Goal: Task Accomplishment & Management: Complete application form

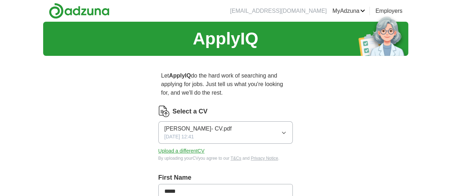
click at [176, 147] on button "Upload a different CV" at bounding box center [181, 150] width 46 height 7
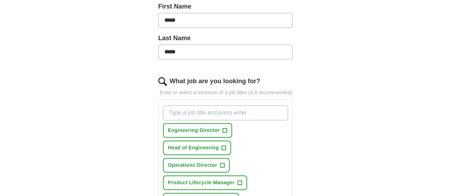
scroll to position [178, 0]
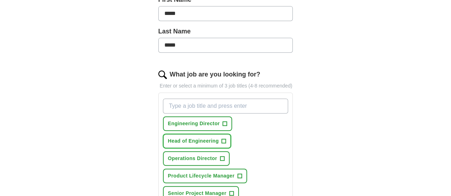
click at [219, 138] on span "Head of Engineering" at bounding box center [193, 141] width 51 height 7
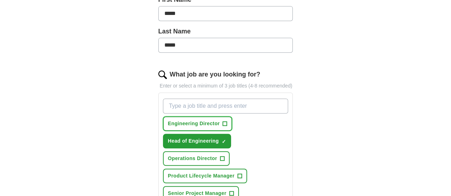
click at [191, 120] on span "Engineering Director" at bounding box center [194, 123] width 52 height 7
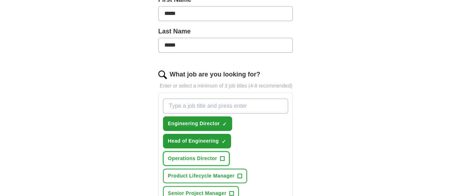
click at [185, 155] on span "Operations Director" at bounding box center [192, 158] width 49 height 7
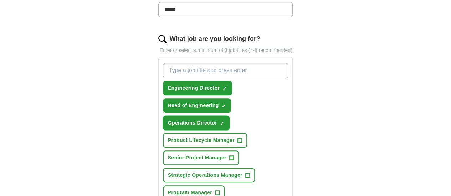
scroll to position [249, 0]
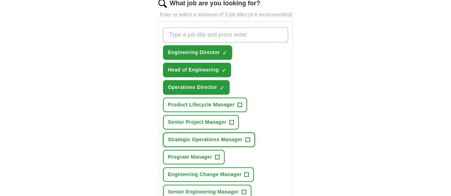
click at [206, 136] on span "Strategic Operations Manager" at bounding box center [205, 139] width 74 height 7
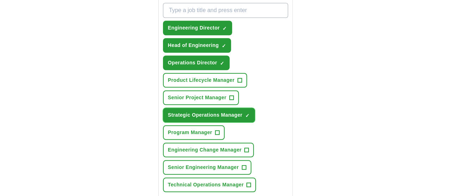
scroll to position [285, 0]
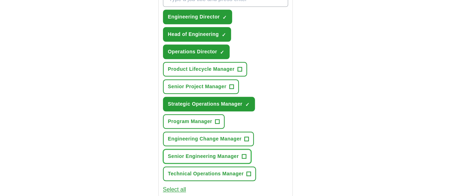
click at [213, 153] on span "Senior Engineering Manager" at bounding box center [203, 156] width 71 height 7
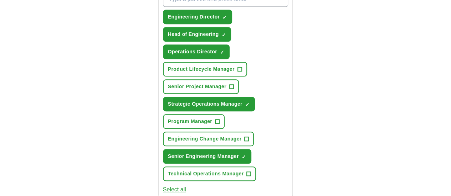
click at [163, 186] on button "Select all" at bounding box center [174, 190] width 23 height 9
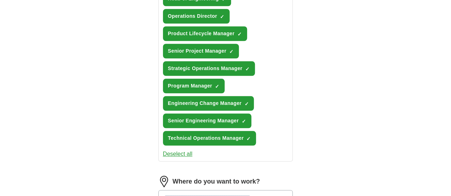
scroll to position [356, 0]
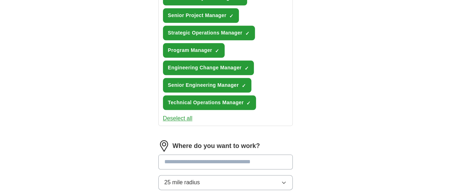
click at [192, 155] on input at bounding box center [225, 162] width 135 height 15
type input "****"
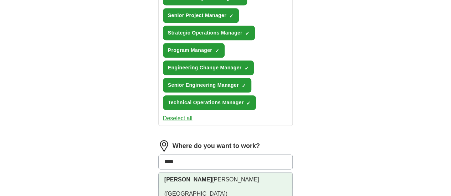
click at [194, 191] on span "([GEOGRAPHIC_DATA])" at bounding box center [195, 194] width 63 height 6
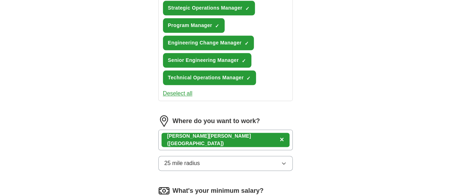
scroll to position [392, 0]
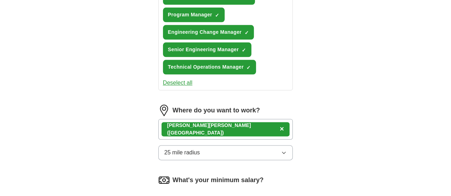
click at [286, 150] on icon "button" at bounding box center [284, 153] width 6 height 6
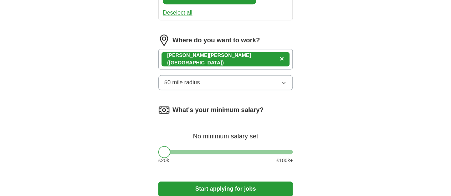
scroll to position [463, 0]
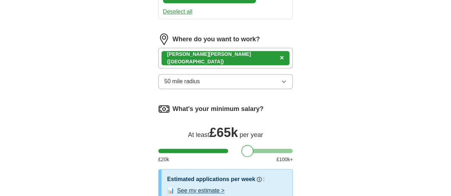
drag, startPoint x: 153, startPoint y: 89, endPoint x: 237, endPoint y: 92, distance: 83.4
click at [241, 145] on div at bounding box center [247, 151] width 12 height 12
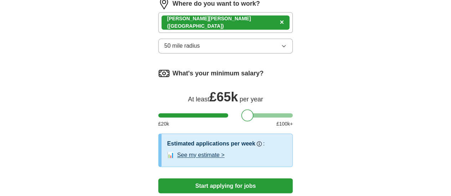
click at [233, 178] on button "Start applying for jobs" at bounding box center [225, 185] width 135 height 15
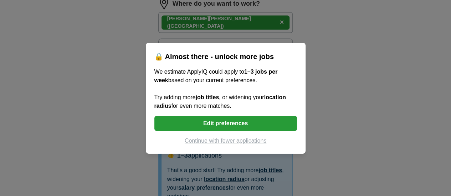
click at [229, 141] on button "Continue with fewer applications" at bounding box center [225, 141] width 142 height 9
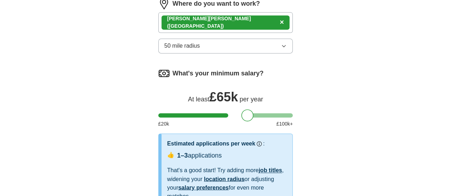
select select "**"
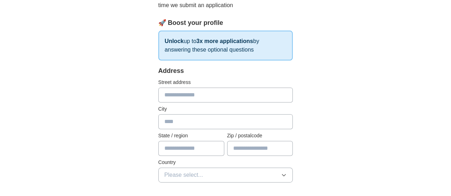
scroll to position [107, 0]
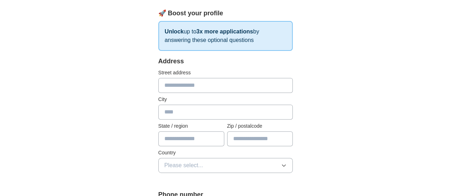
click at [179, 84] on input "text" at bounding box center [225, 85] width 135 height 15
type input "**********"
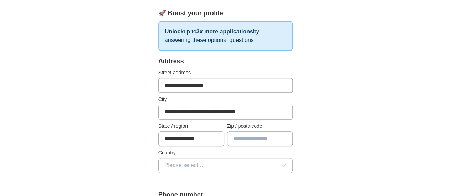
type input "********"
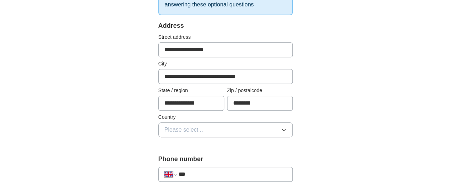
scroll to position [178, 0]
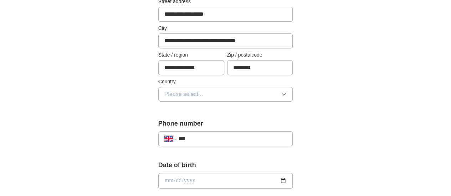
click at [286, 94] on icon "button" at bounding box center [284, 95] width 6 height 6
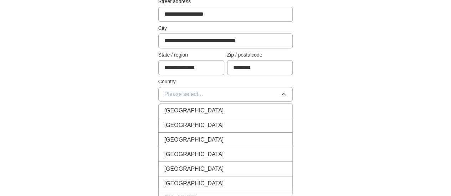
click at [279, 107] on div "[GEOGRAPHIC_DATA]" at bounding box center [225, 111] width 123 height 9
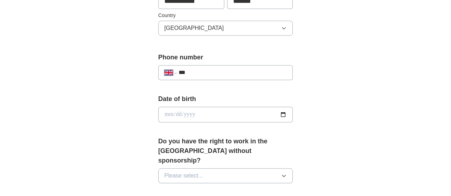
scroll to position [249, 0]
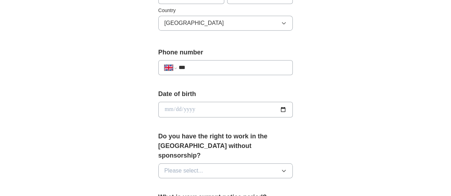
click at [200, 64] on input "***" at bounding box center [232, 67] width 108 height 9
type input "**********"
click at [192, 108] on input "date" at bounding box center [225, 110] width 135 height 16
type input "**********"
click at [276, 138] on label "Do you have the right to work in the [GEOGRAPHIC_DATA] without sponsorship?" at bounding box center [225, 146] width 135 height 29
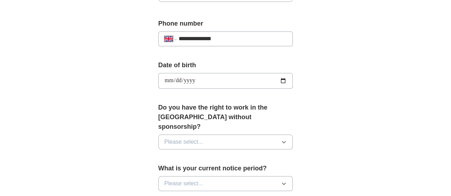
scroll to position [321, 0]
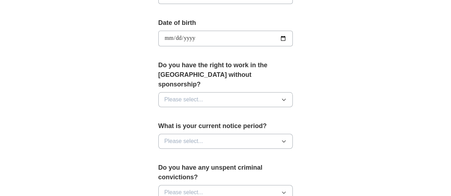
click at [286, 97] on icon "button" at bounding box center [284, 100] width 6 height 6
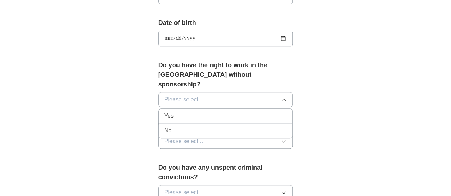
click at [253, 112] on div "Yes" at bounding box center [225, 116] width 123 height 9
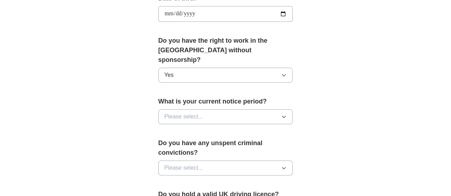
scroll to position [356, 0]
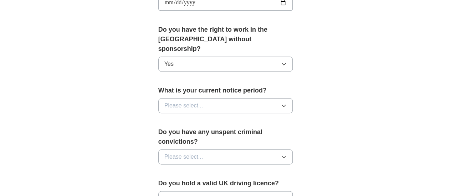
click at [286, 103] on icon "button" at bounding box center [284, 106] width 6 height 6
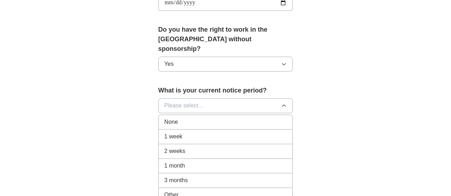
click at [258, 118] on div "None" at bounding box center [225, 122] width 123 height 9
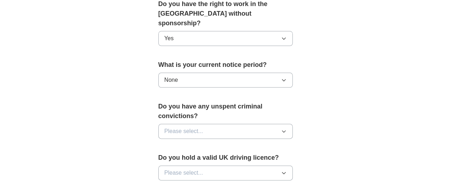
scroll to position [392, 0]
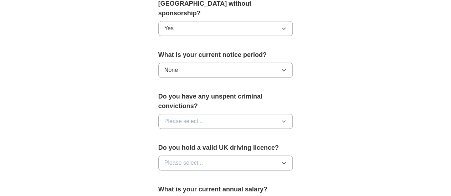
click at [286, 119] on icon "button" at bounding box center [284, 122] width 6 height 6
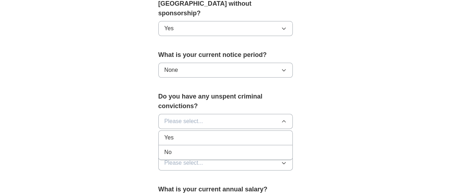
click at [273, 148] on div "No" at bounding box center [225, 152] width 123 height 9
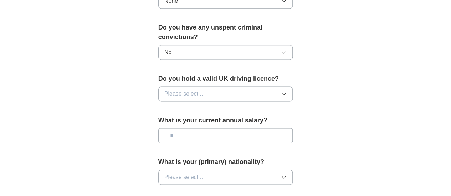
scroll to position [463, 0]
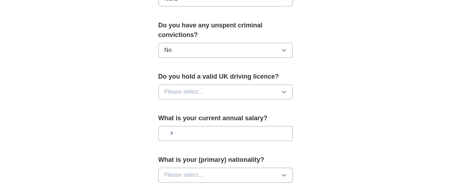
click at [286, 89] on icon "button" at bounding box center [284, 92] width 6 height 6
click at [287, 104] on div "Yes" at bounding box center [225, 108] width 123 height 9
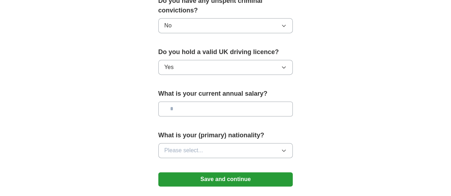
scroll to position [499, 0]
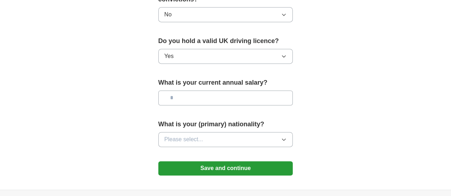
click at [176, 90] on input "text" at bounding box center [225, 97] width 135 height 15
type input "********"
click at [286, 137] on icon "button" at bounding box center [284, 140] width 6 height 6
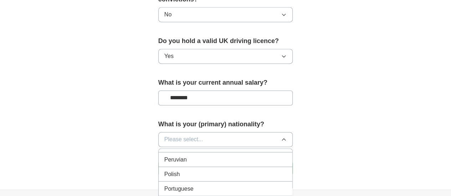
scroll to position [2031, 0]
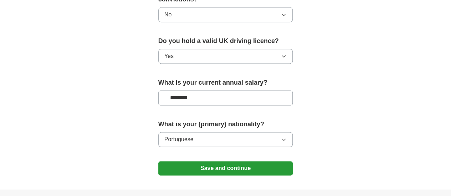
click at [236, 161] on button "Save and continue" at bounding box center [225, 168] width 135 height 14
